Goal: Task Accomplishment & Management: Manage account settings

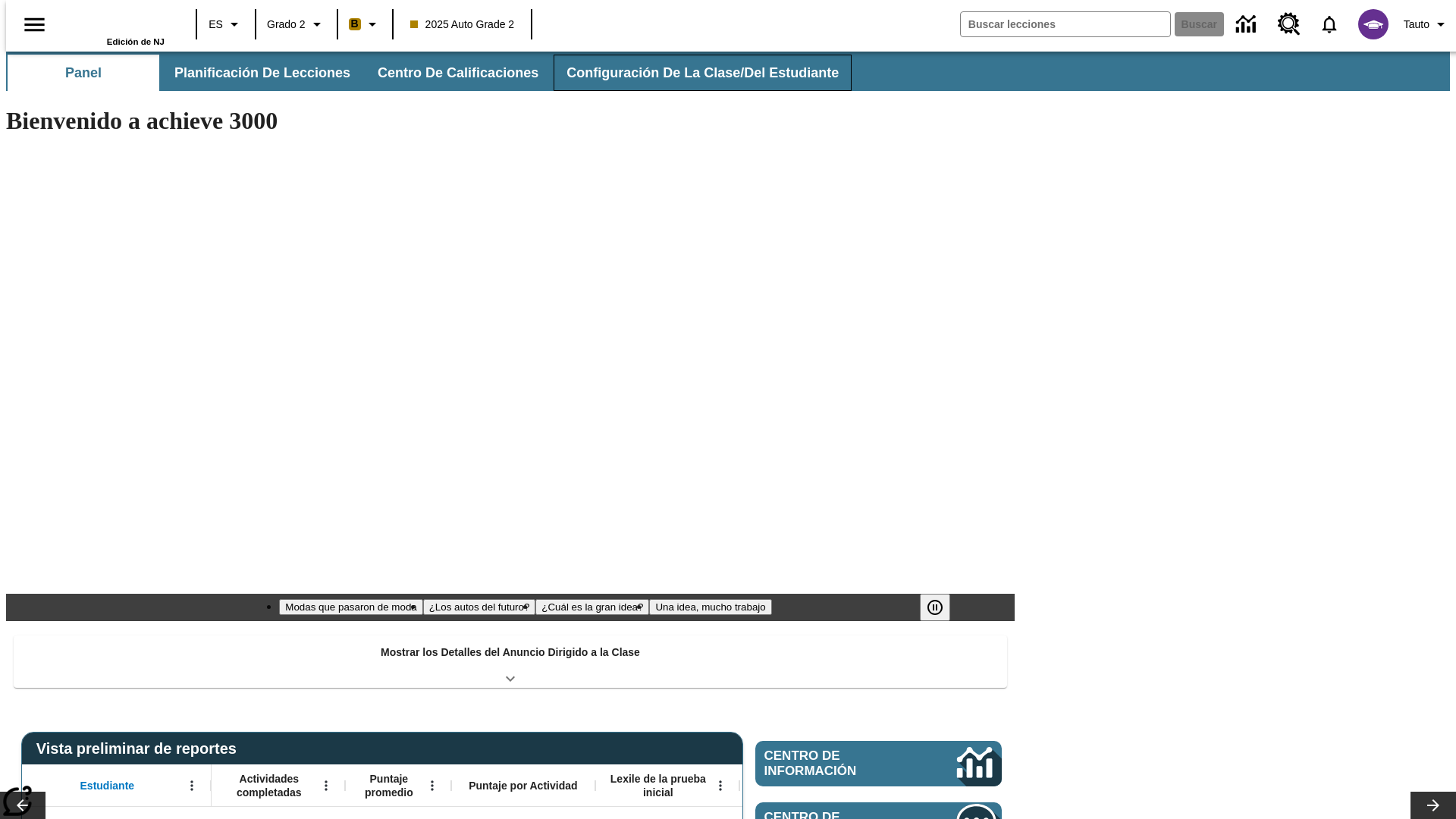
click at [691, 73] on span "Configuración de la clase/del estudiante" at bounding box center [703, 73] width 273 height 18
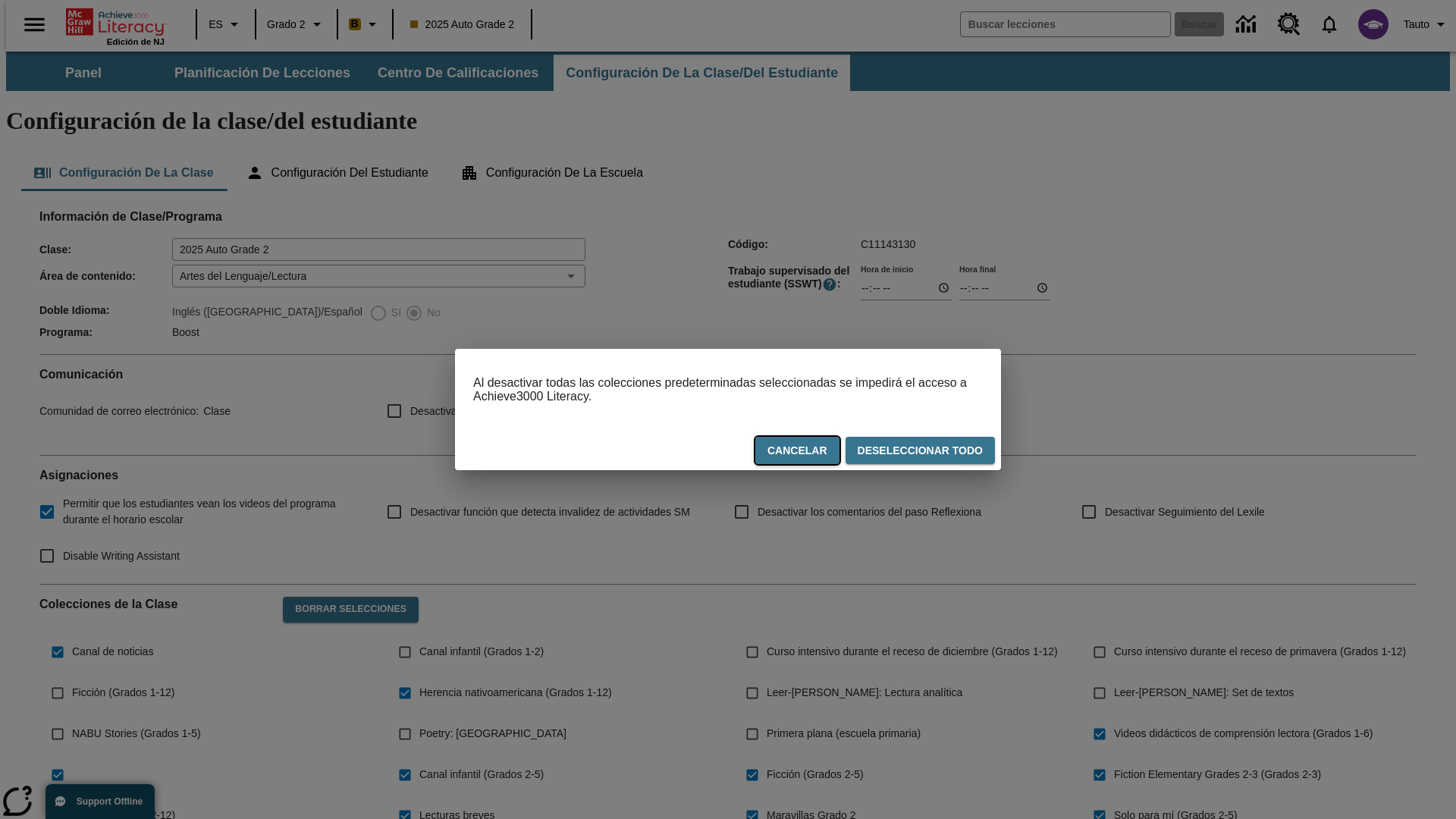
click at [805, 454] on button "Cancelar" at bounding box center [798, 451] width 84 height 28
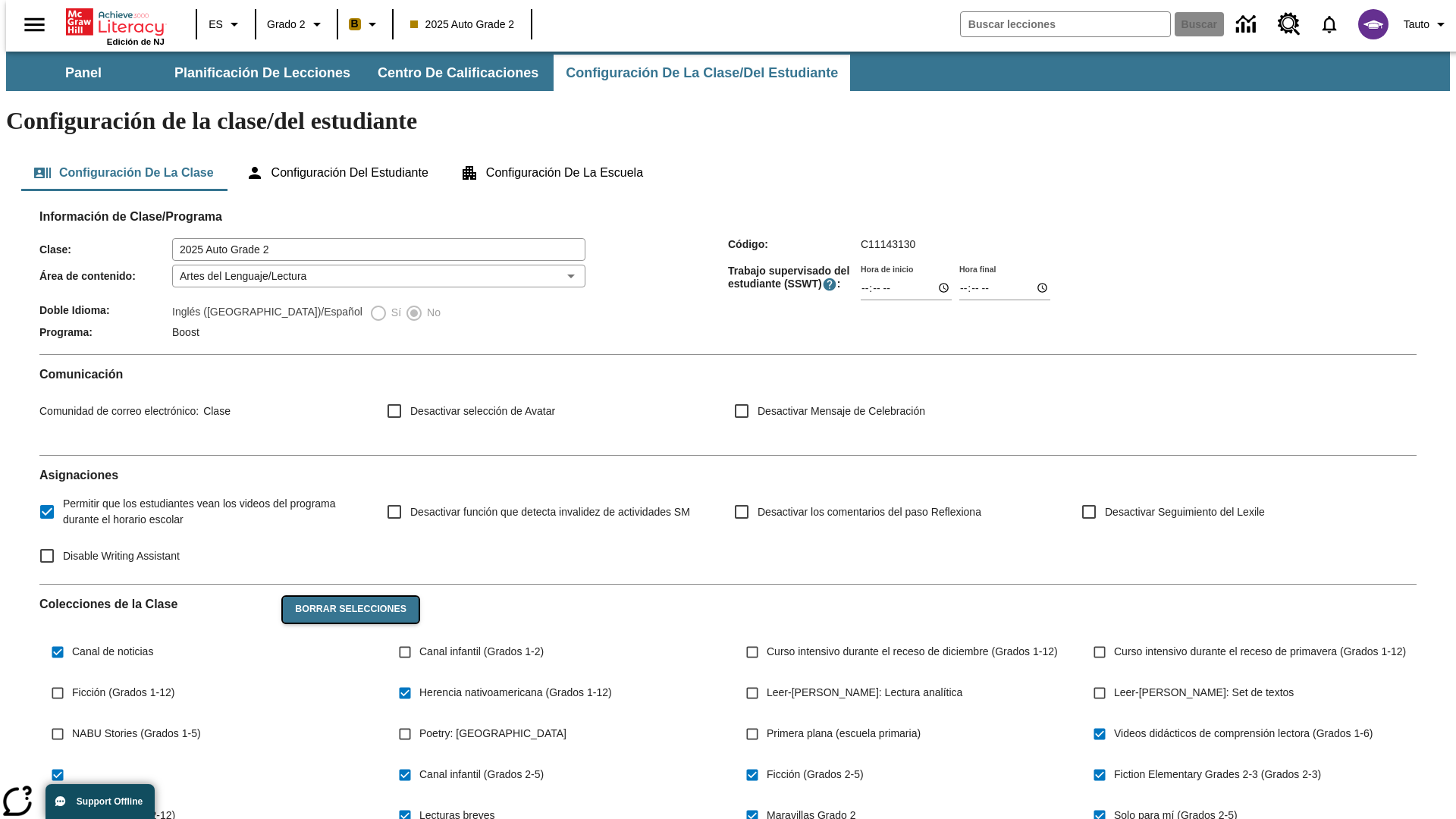
click at [342, 597] on button "Borrar selecciones" at bounding box center [351, 610] width 135 height 26
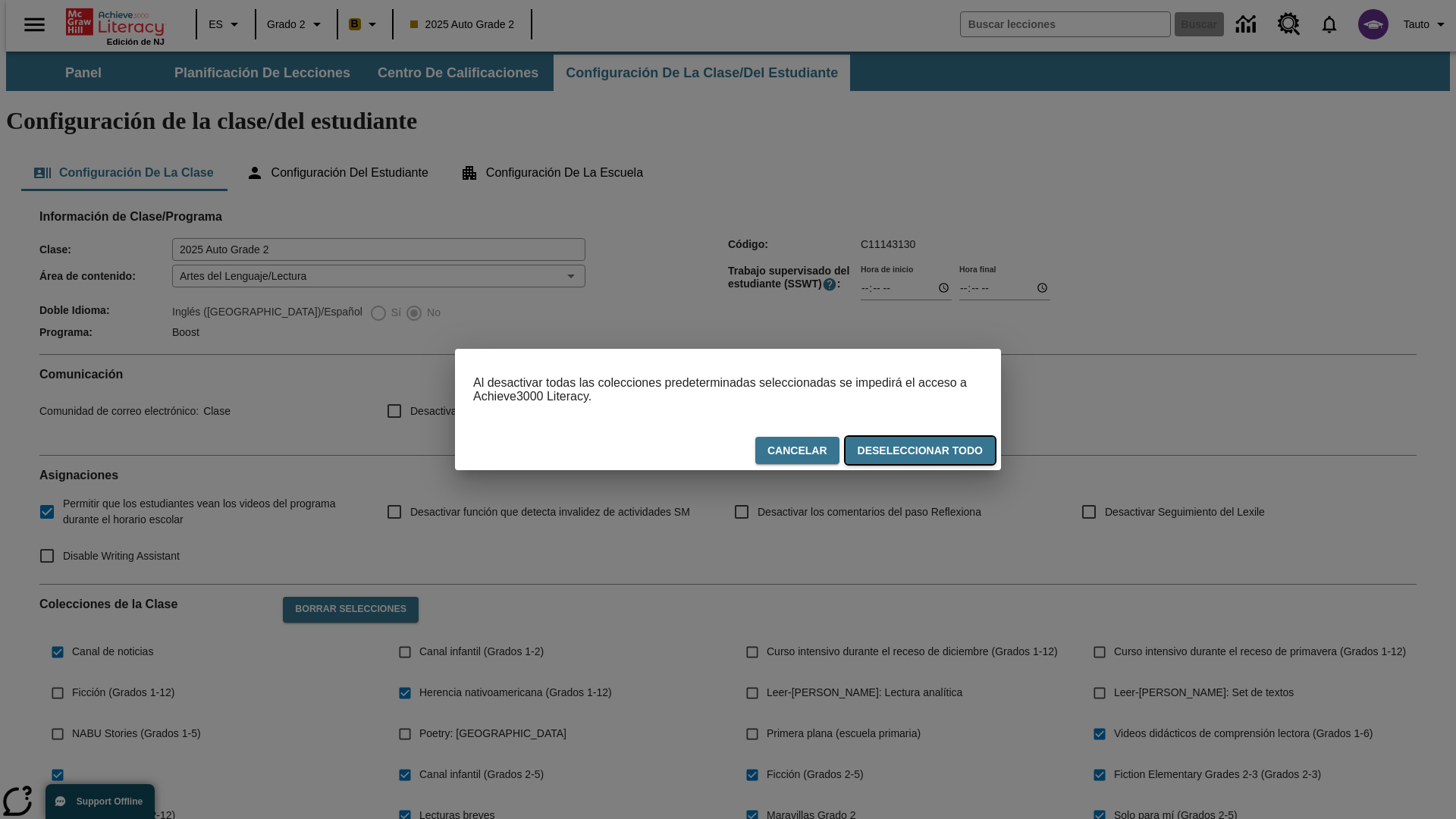
click at [923, 454] on button "Deseleccionar todo" at bounding box center [920, 451] width 150 height 28
checkbox input "false"
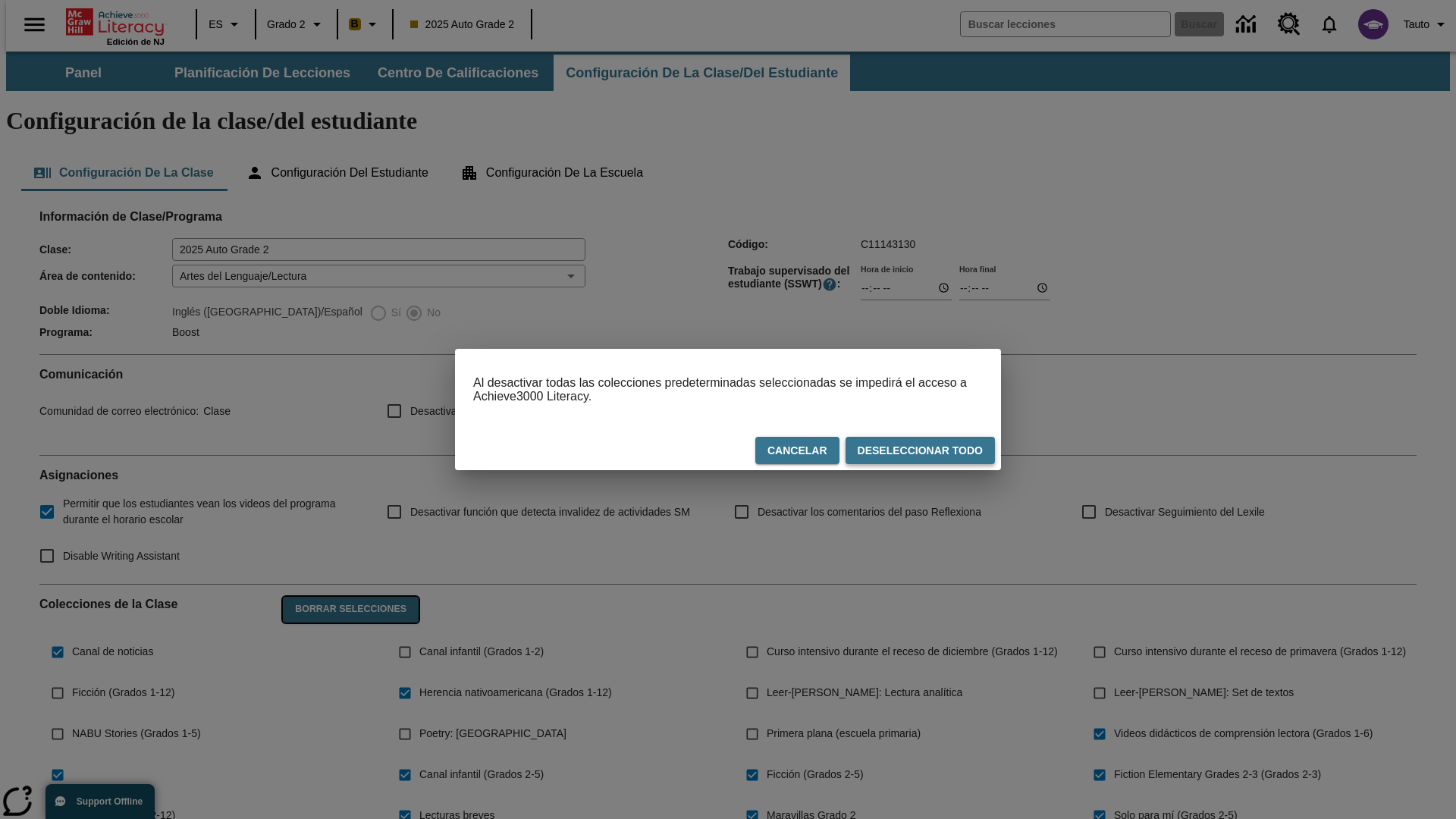
checkbox input "false"
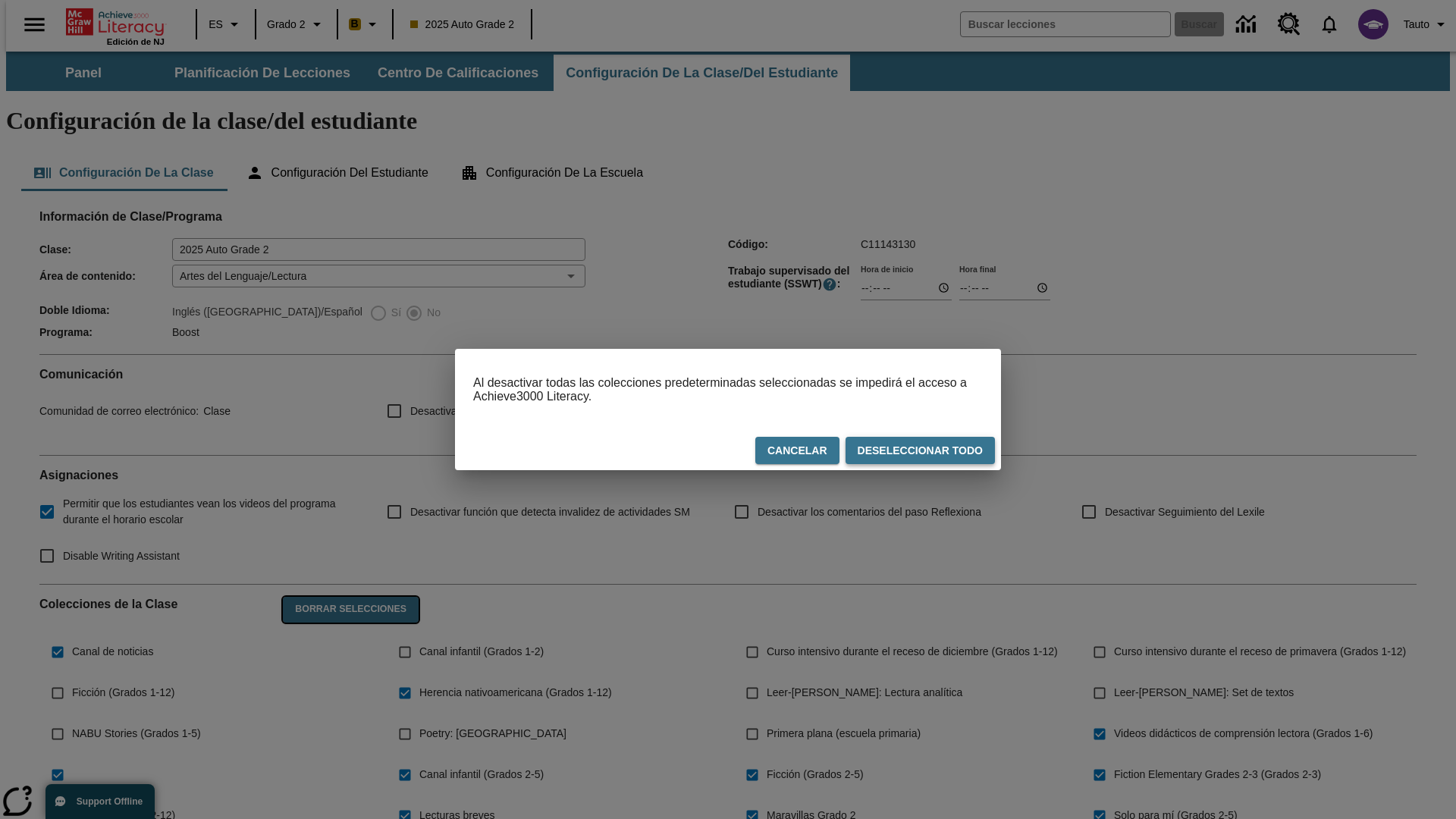
checkbox input "false"
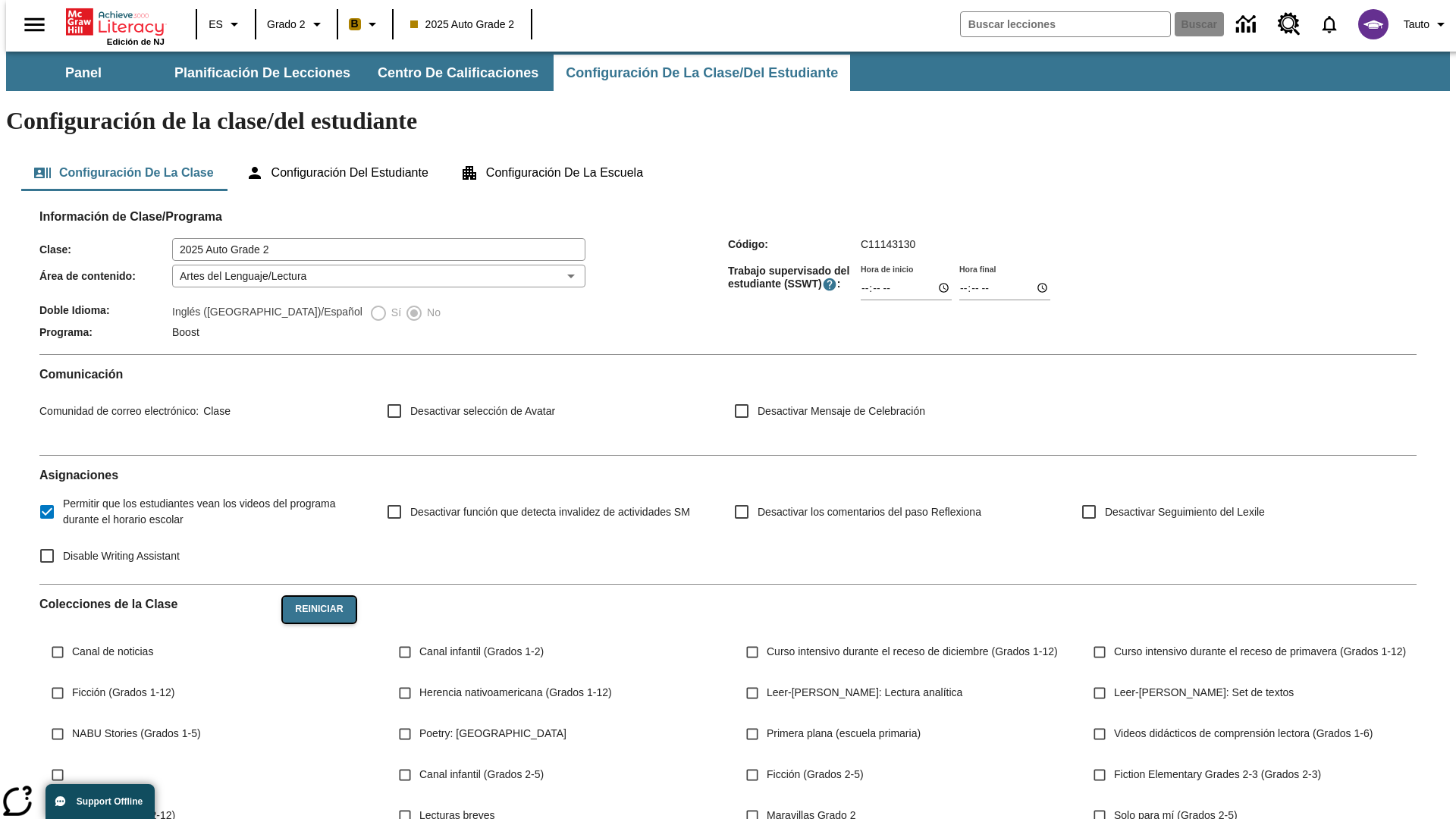
click at [315, 597] on button "Reiniciar" at bounding box center [319, 610] width 72 height 26
checkbox input "true"
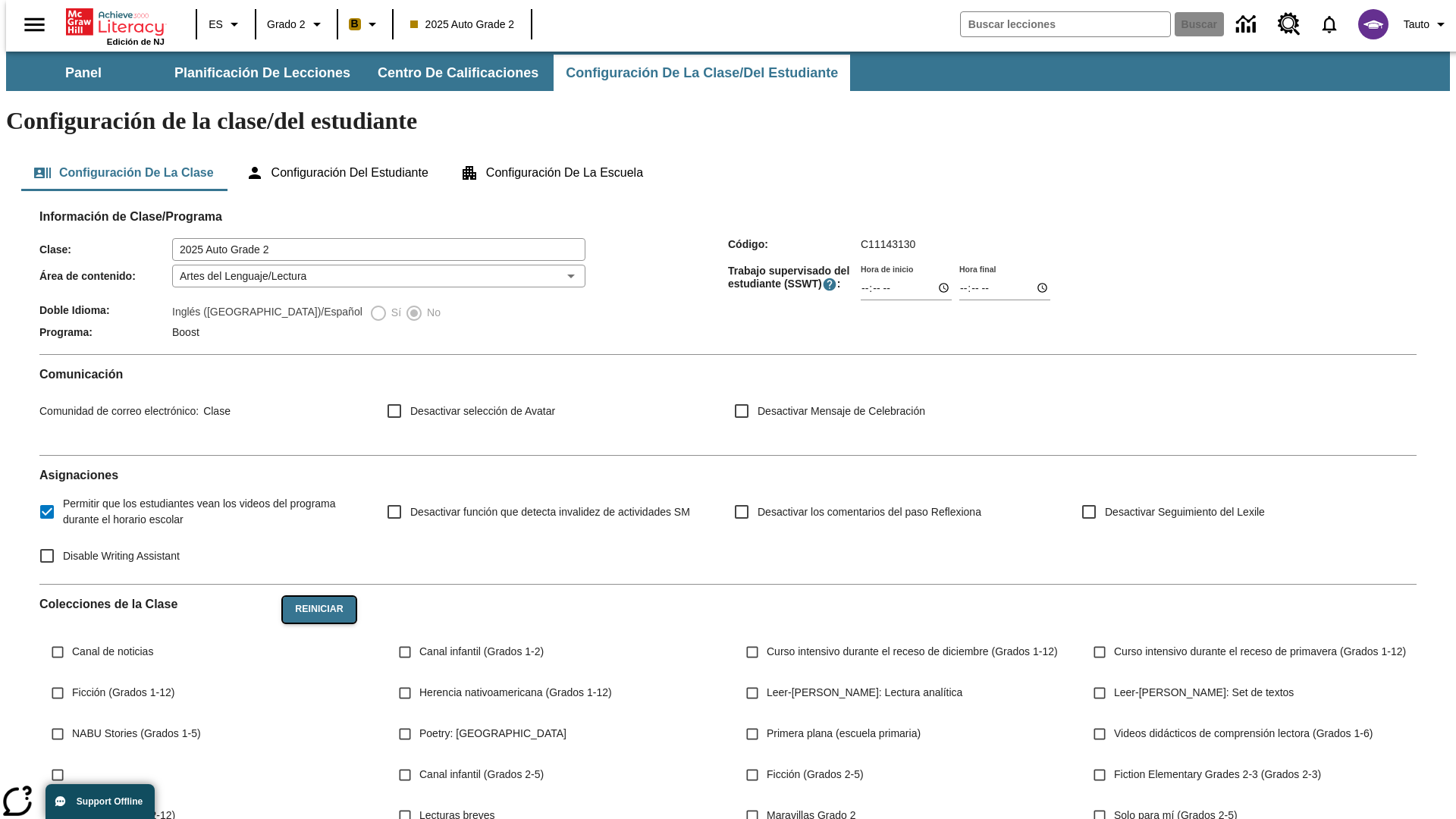
checkbox input "true"
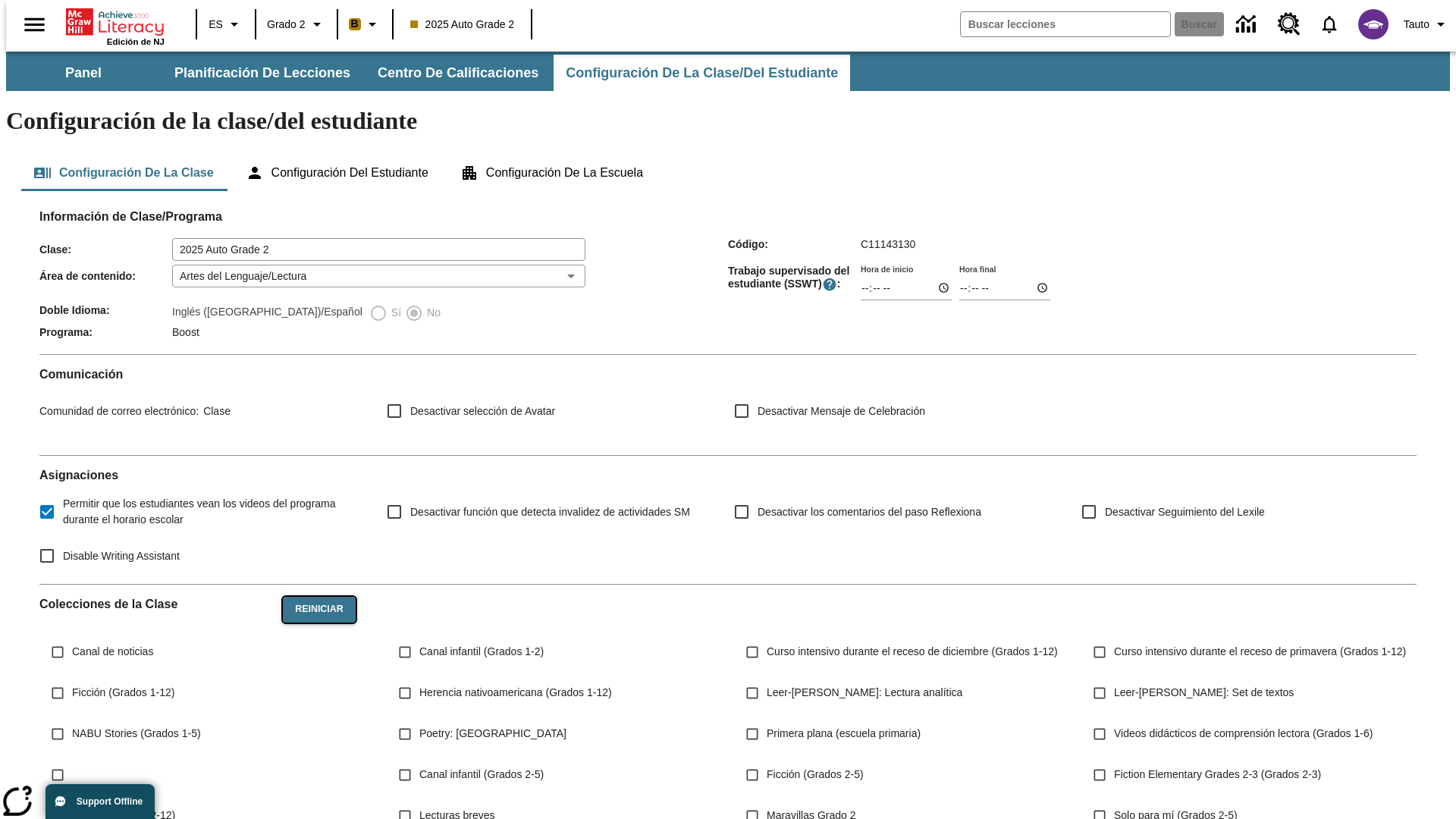
checkbox input "true"
